Goal: Information Seeking & Learning: Learn about a topic

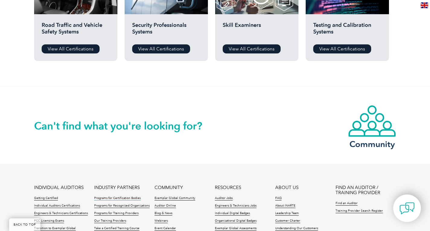
scroll to position [392, 0]
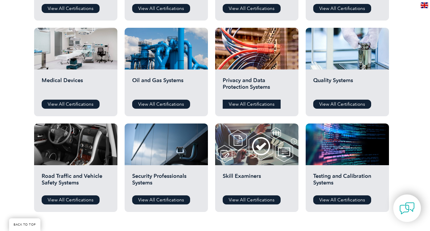
click at [249, 105] on link "View All Certifications" at bounding box center [252, 104] width 58 height 9
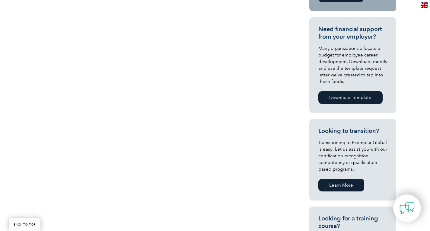
scroll to position [91, 0]
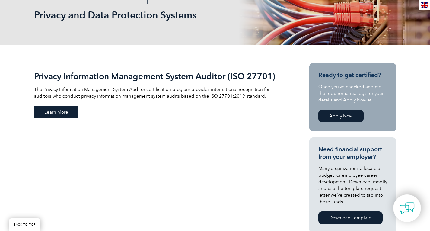
click at [52, 112] on span "Learn More" at bounding box center [56, 112] width 44 height 13
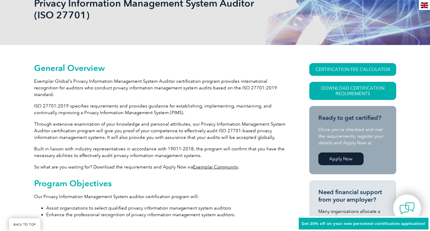
scroll to position [151, 0]
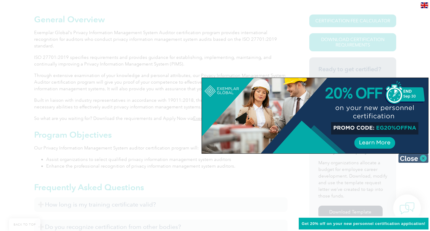
click at [424, 156] on img at bounding box center [413, 158] width 30 height 9
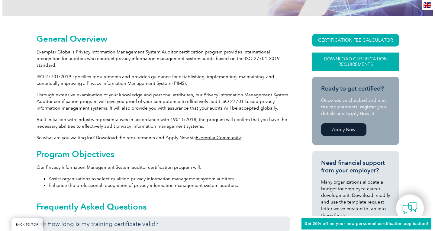
scroll to position [91, 0]
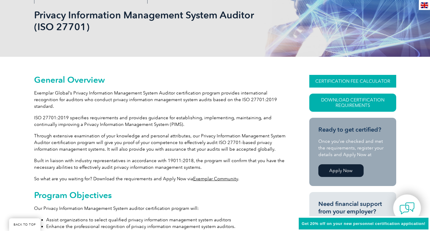
click at [343, 81] on link "CERTIFICATION FEE CALCULATOR" at bounding box center [352, 81] width 87 height 13
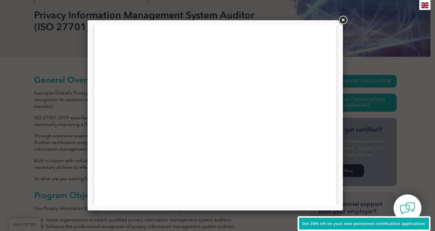
scroll to position [0, 0]
click at [342, 21] on link at bounding box center [342, 20] width 11 height 11
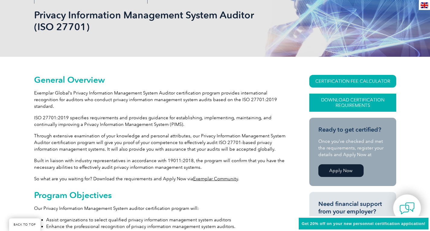
click at [368, 99] on link "Download Certification Requirements" at bounding box center [352, 103] width 87 height 18
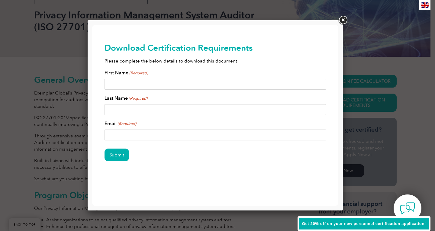
click at [343, 18] on link at bounding box center [342, 20] width 11 height 11
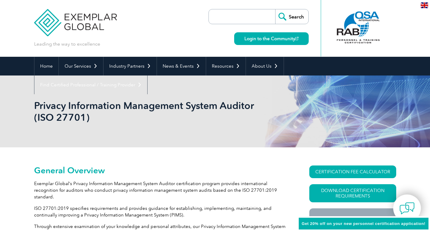
click at [87, 23] on img at bounding box center [75, 18] width 83 height 36
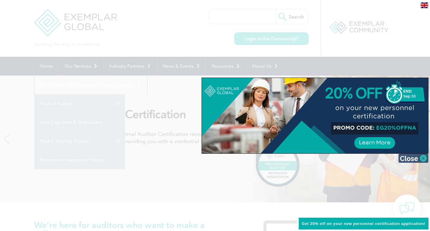
click at [422, 156] on img at bounding box center [413, 158] width 30 height 9
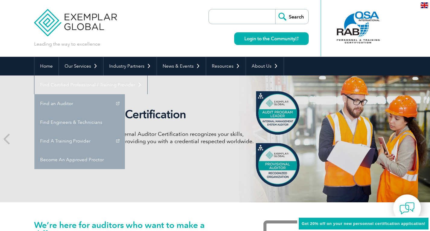
click at [168, 176] on div "Internal Auditor Certification Discover how our redesigned Internal Auditor Cer…" at bounding box center [215, 138] width 362 height 127
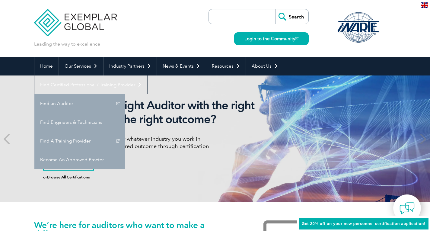
click at [73, 167] on link "Learn More" at bounding box center [68, 164] width 51 height 11
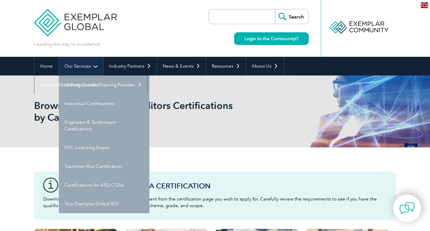
click at [83, 68] on link "Our Services" at bounding box center [81, 66] width 44 height 19
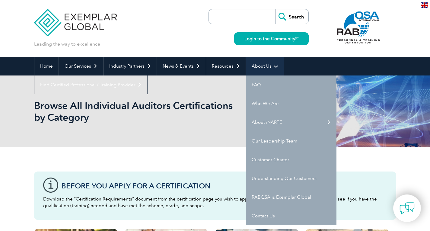
click at [266, 69] on link "About Us" at bounding box center [265, 66] width 38 height 19
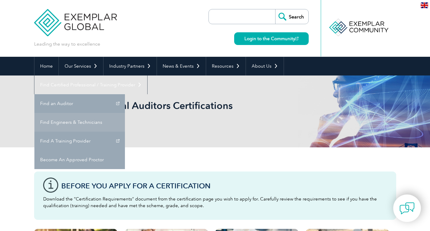
click at [125, 113] on link "Find Engineers & Technicians" at bounding box center [79, 122] width 91 height 19
